Goal: Task Accomplishment & Management: Complete application form

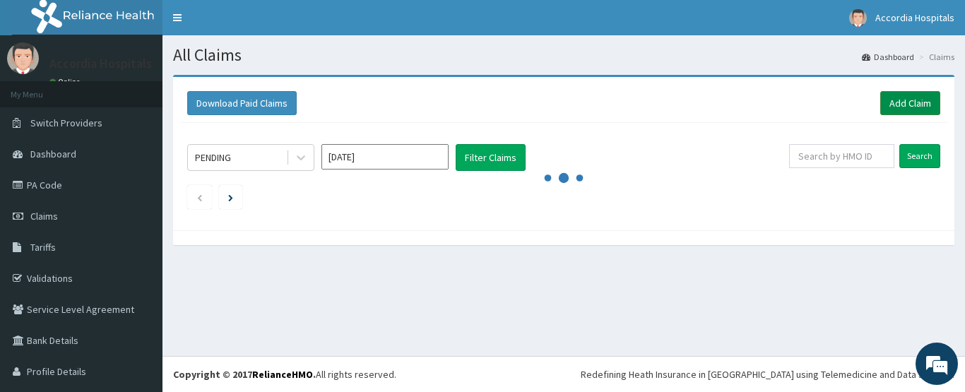
click at [891, 97] on link "Add Claim" at bounding box center [910, 103] width 60 height 24
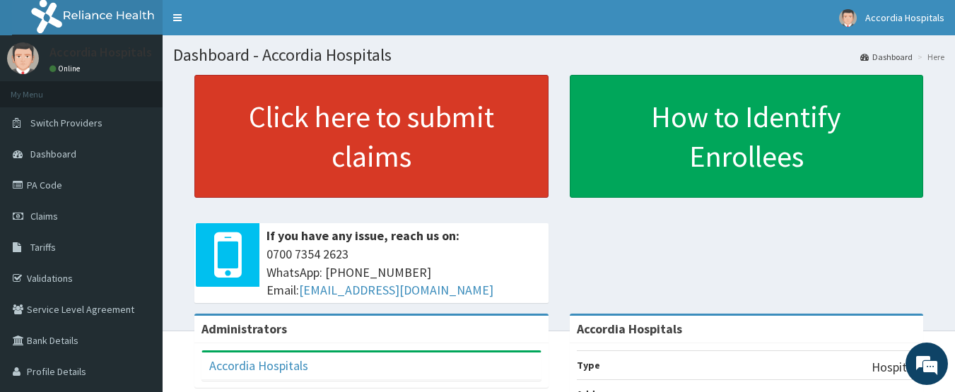
click at [350, 134] on link "Click here to submit claims" at bounding box center [371, 136] width 354 height 123
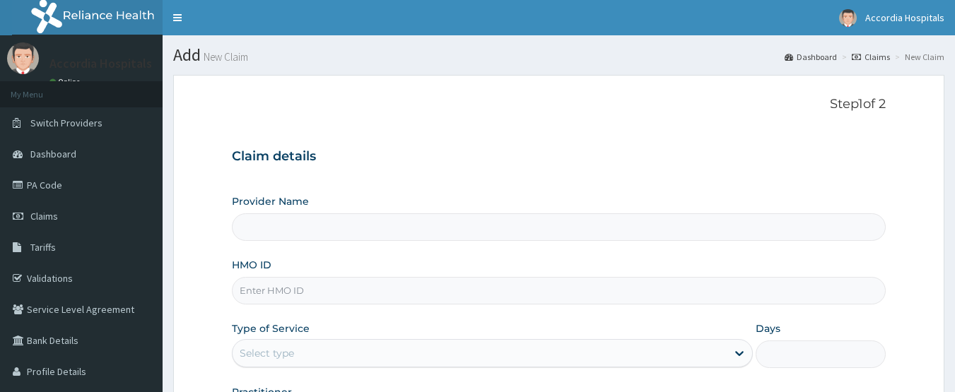
type input "Accordia Hospitals"
drag, startPoint x: 305, startPoint y: 222, endPoint x: 567, endPoint y: 109, distance: 286.2
click at [567, 114] on div "Step 1 of 2 Claim details Provider Name Accordia Hospitals HMO ID Type of Servi…" at bounding box center [559, 264] width 654 height 335
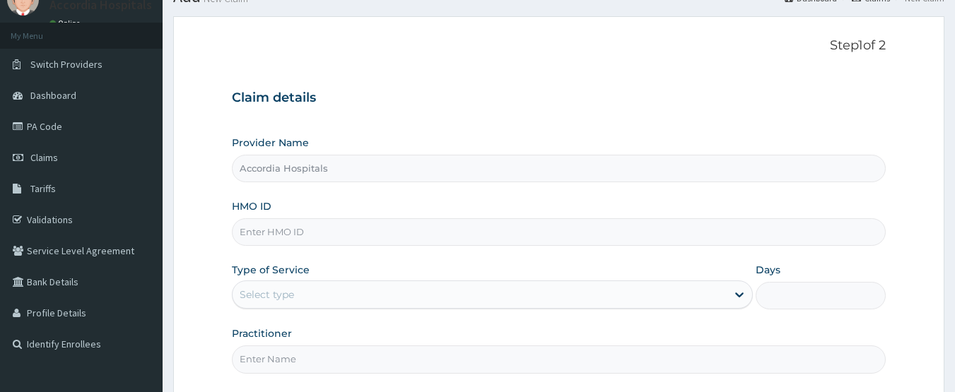
scroll to position [47, 0]
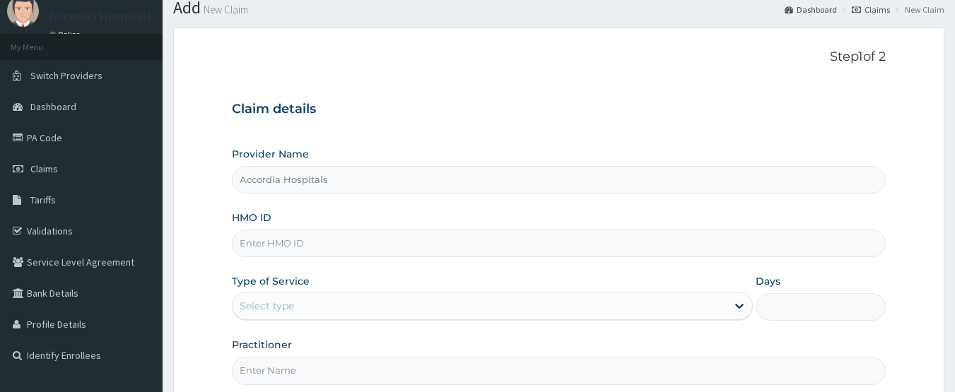
paste input "FBO/10065/A"
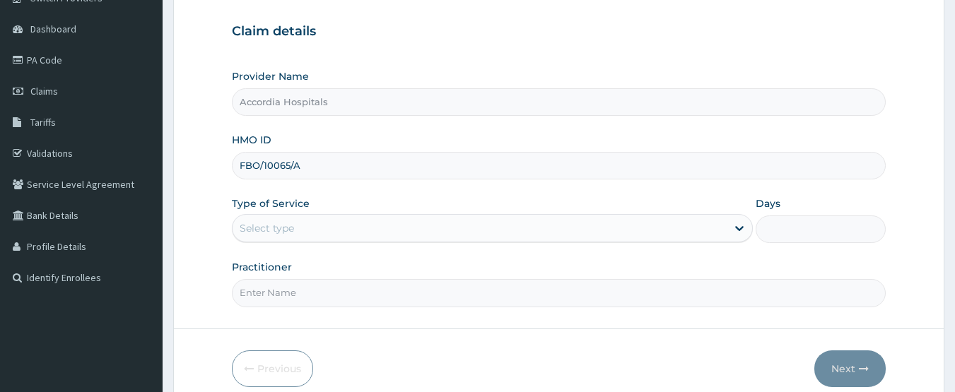
scroll to position [189, 0]
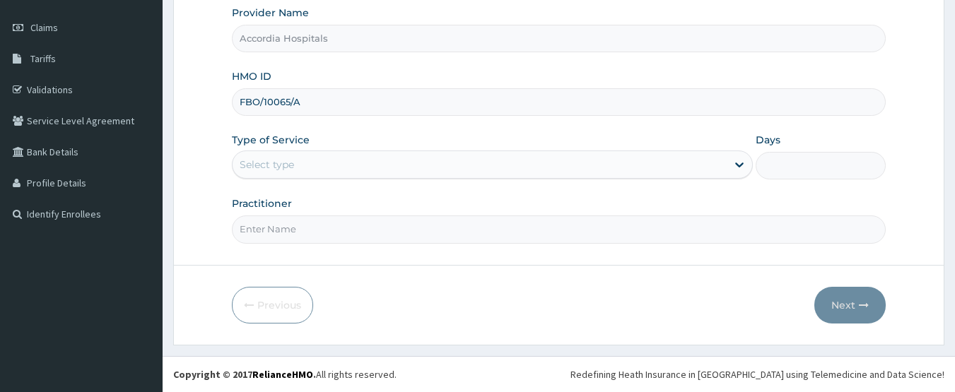
type input "FBO/10065/A"
click at [307, 165] on div "Select type" at bounding box center [479, 164] width 494 height 23
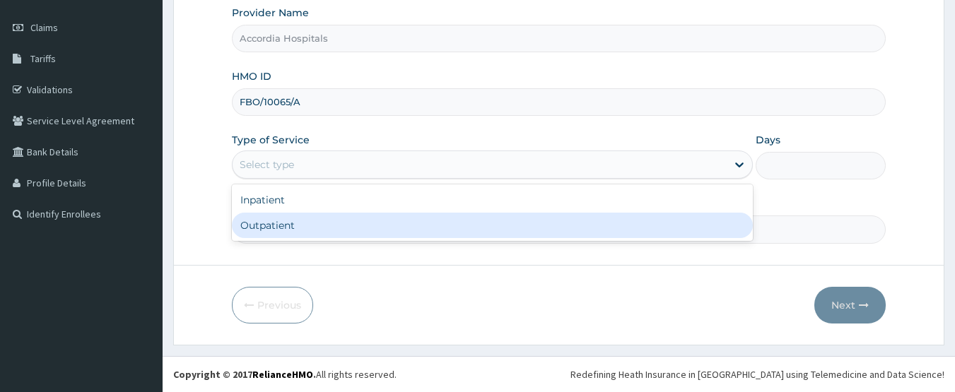
click at [302, 224] on div "Outpatient" at bounding box center [492, 225] width 521 height 25
type input "1"
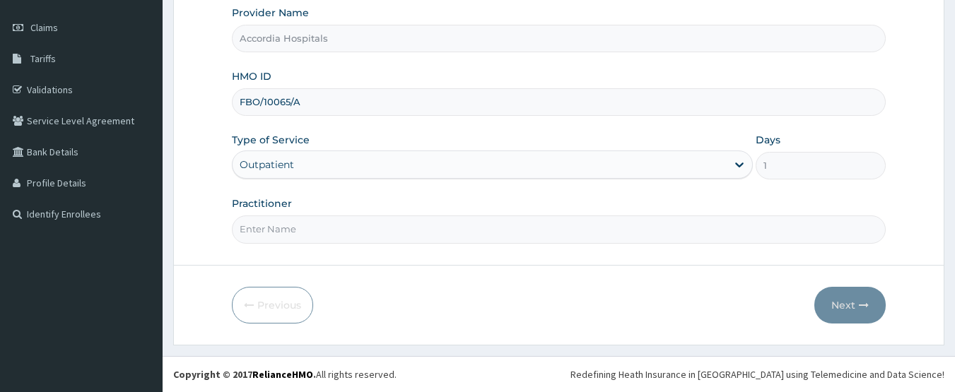
click at [330, 235] on input "Practitioner" at bounding box center [559, 230] width 654 height 28
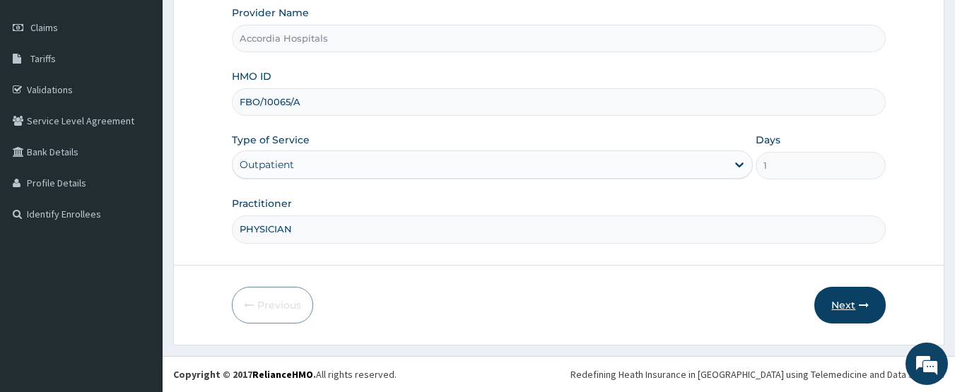
type input "PHYSICIAN"
click at [853, 304] on button "Next" at bounding box center [849, 305] width 71 height 37
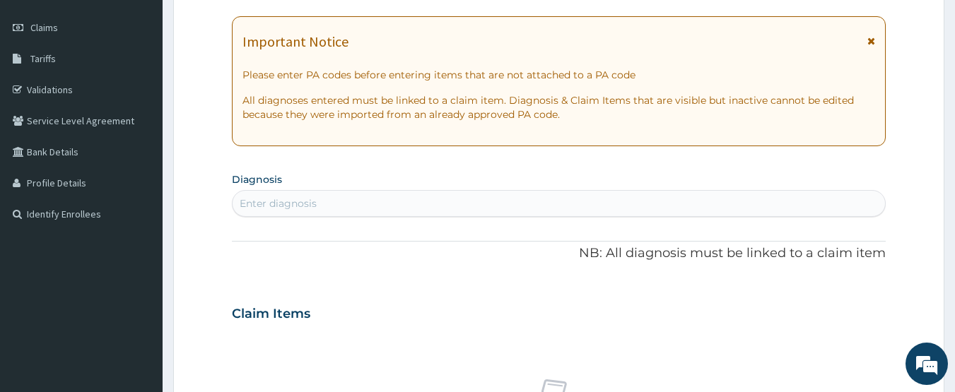
scroll to position [0, 0]
